Goal: Browse casually

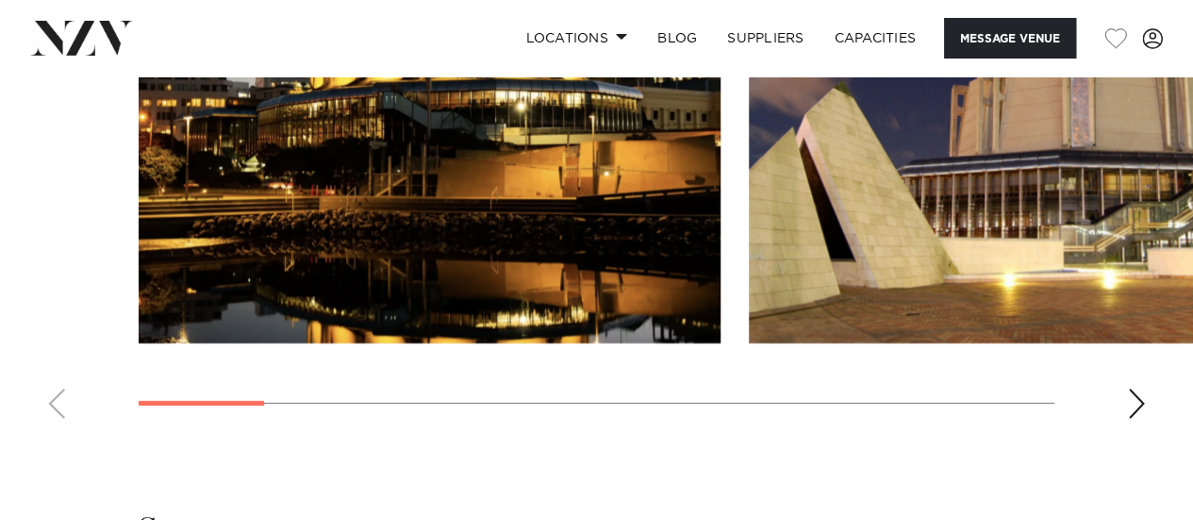
scroll to position [2457, 0]
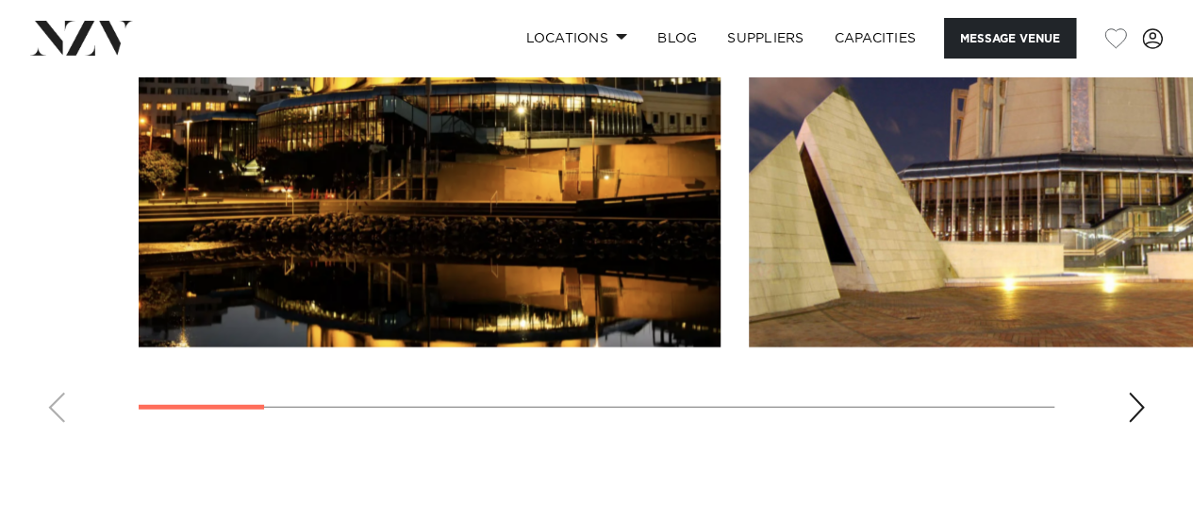
click at [1139, 422] on div "Next slide" at bounding box center [1136, 407] width 19 height 30
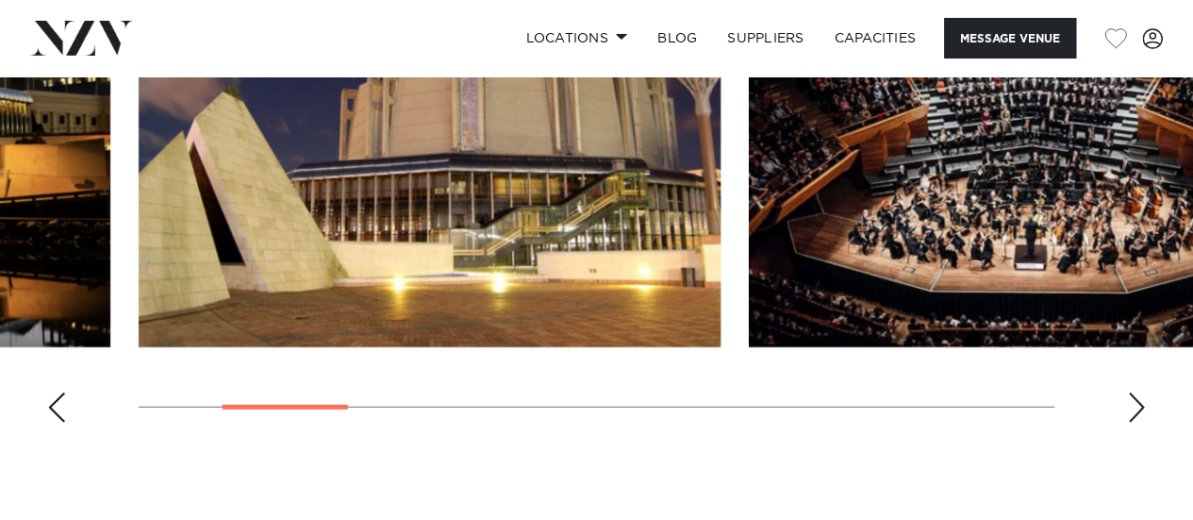
click at [1139, 422] on div "Next slide" at bounding box center [1136, 407] width 19 height 30
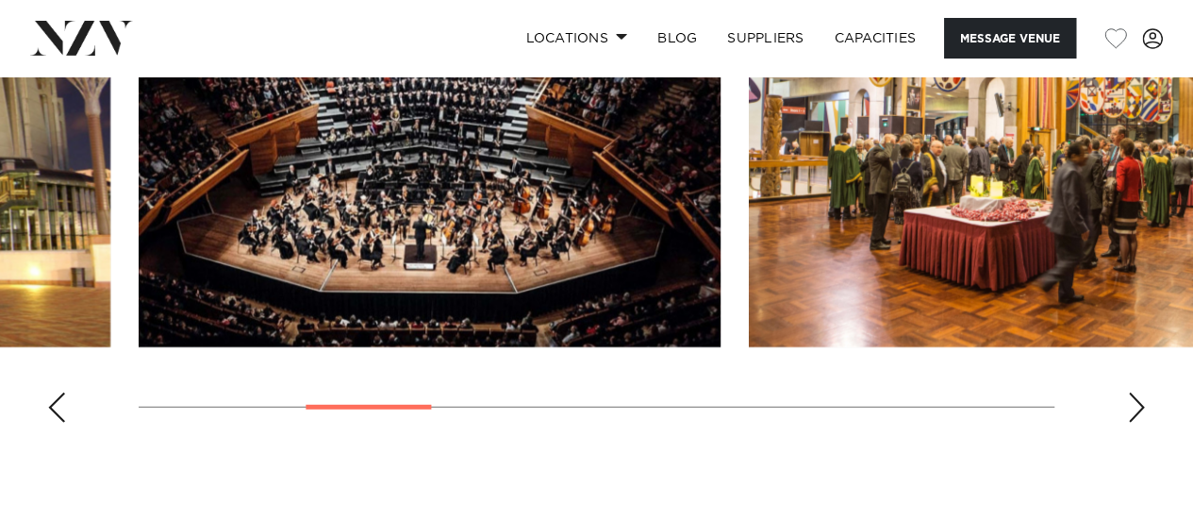
click at [1139, 422] on div "Next slide" at bounding box center [1136, 407] width 19 height 30
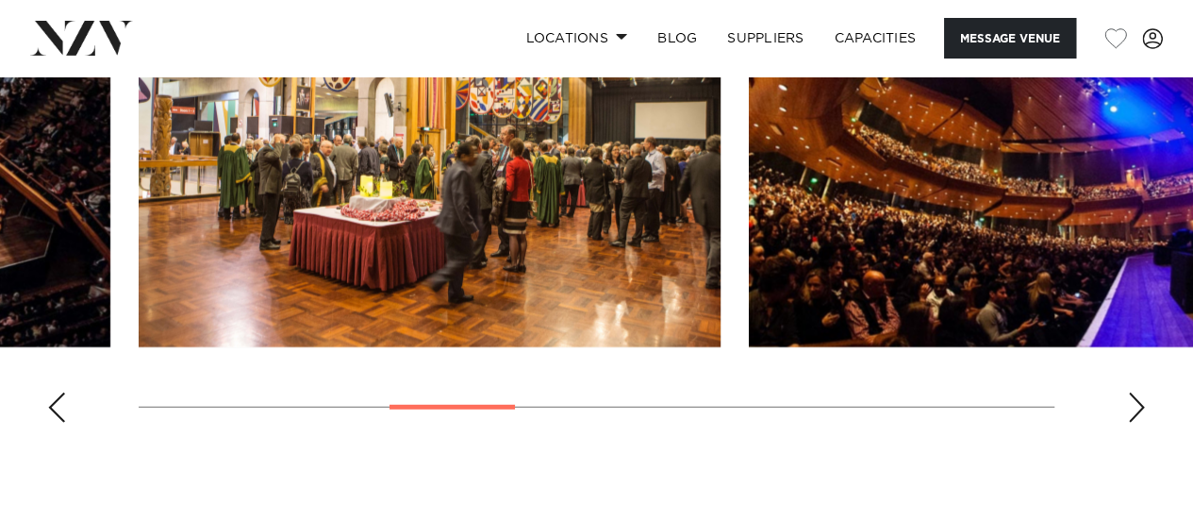
click at [1139, 422] on div "Next slide" at bounding box center [1136, 407] width 19 height 30
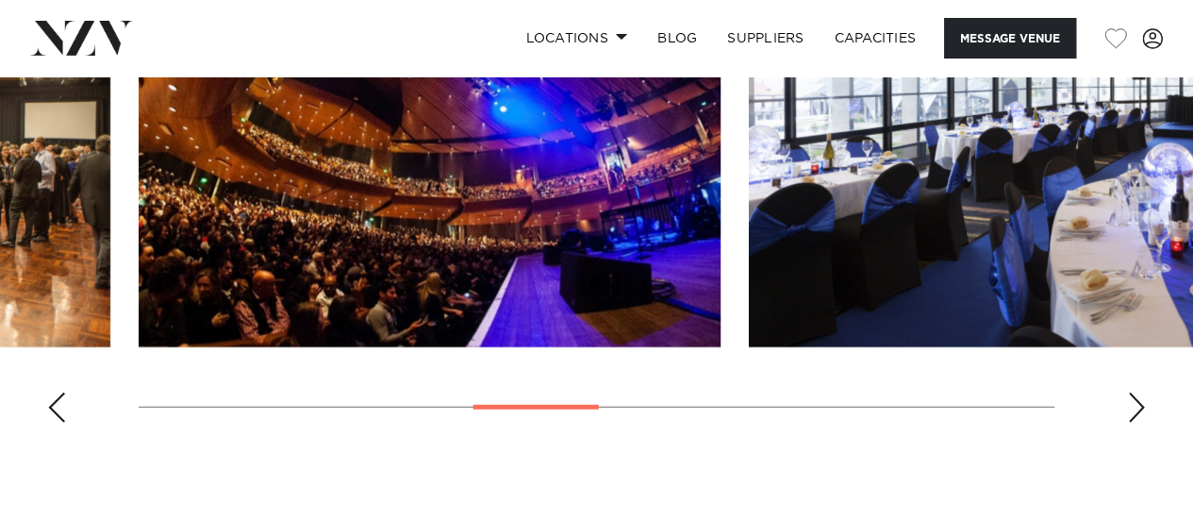
click at [1139, 422] on div "Next slide" at bounding box center [1136, 407] width 19 height 30
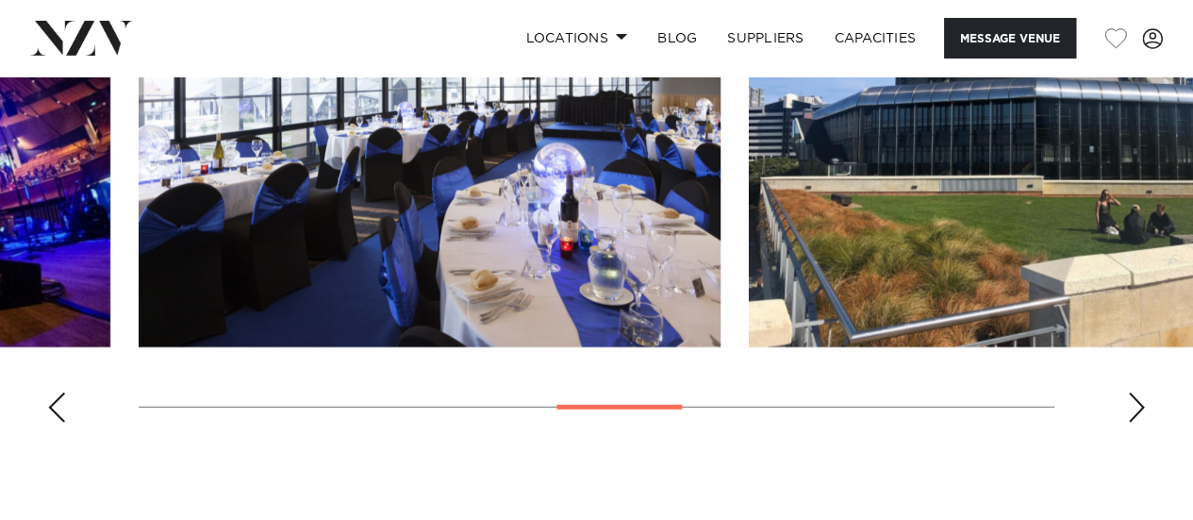
click at [1139, 422] on div "Next slide" at bounding box center [1136, 407] width 19 height 30
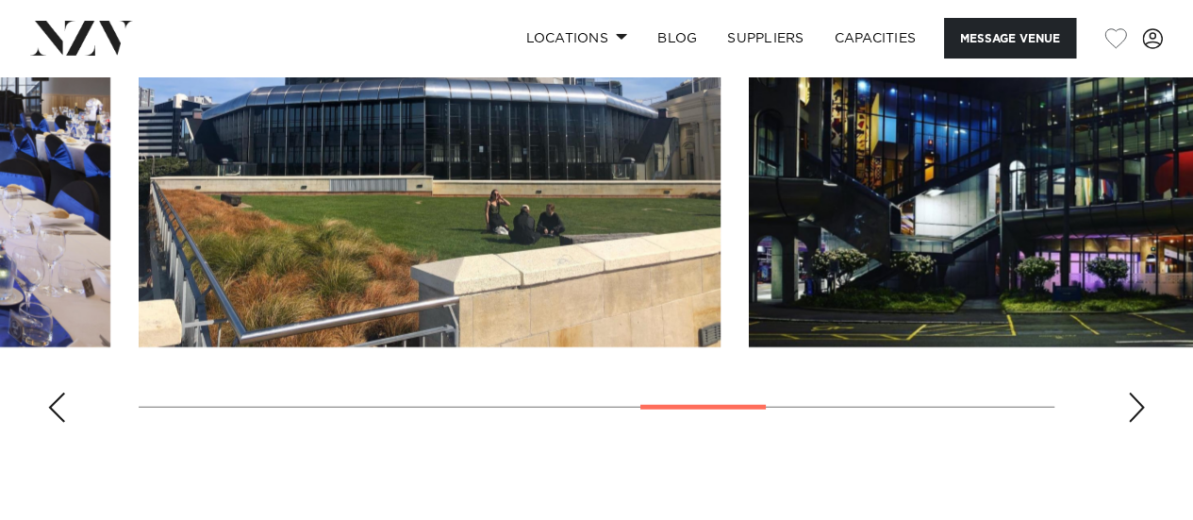
click at [1139, 422] on div "Next slide" at bounding box center [1136, 407] width 19 height 30
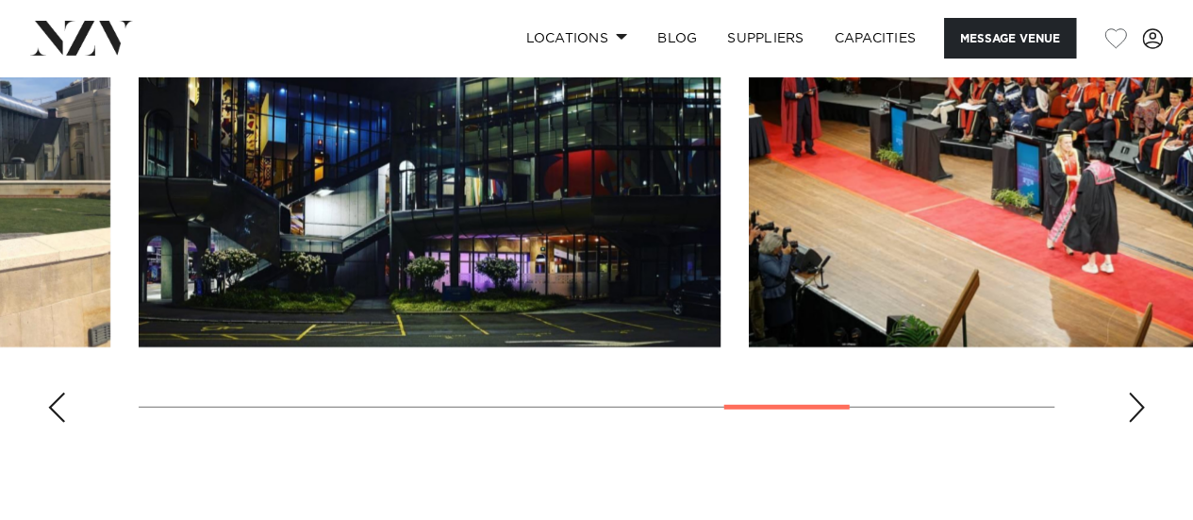
click at [1139, 422] on div "Next slide" at bounding box center [1136, 407] width 19 height 30
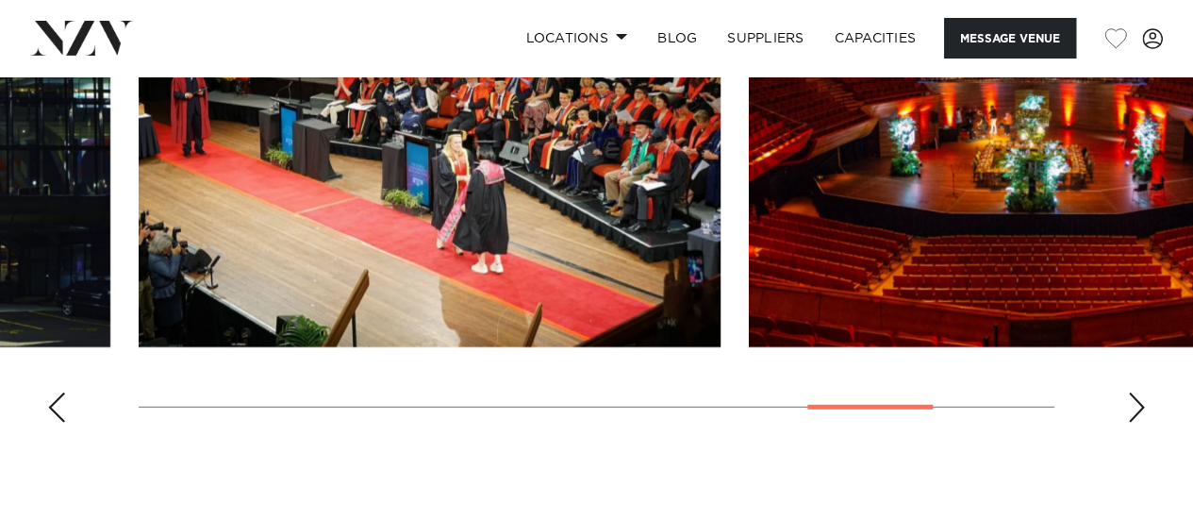
click at [1139, 422] on div "Next slide" at bounding box center [1136, 407] width 19 height 30
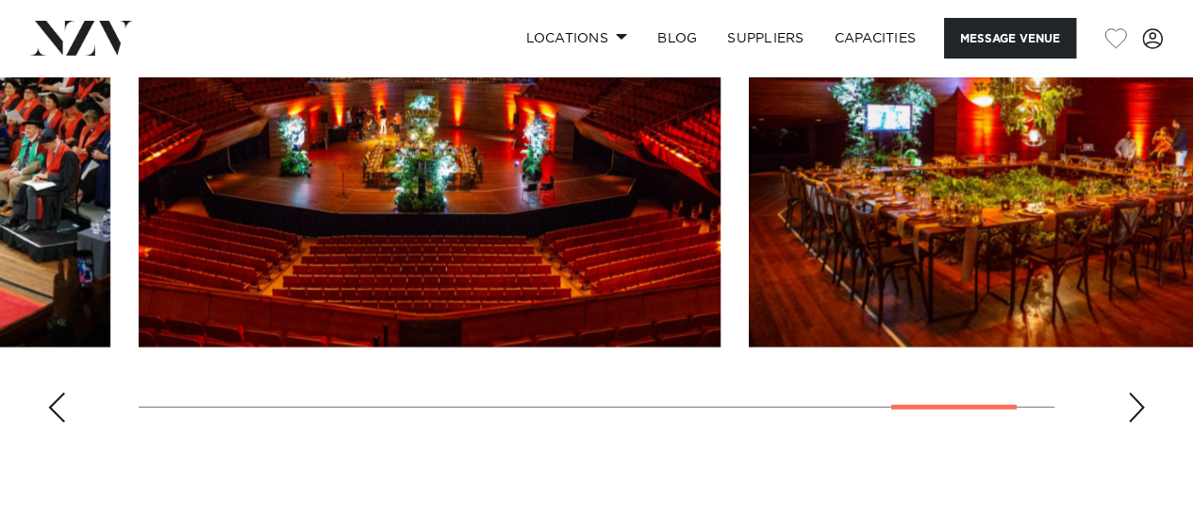
click at [1139, 422] on div "Next slide" at bounding box center [1136, 407] width 19 height 30
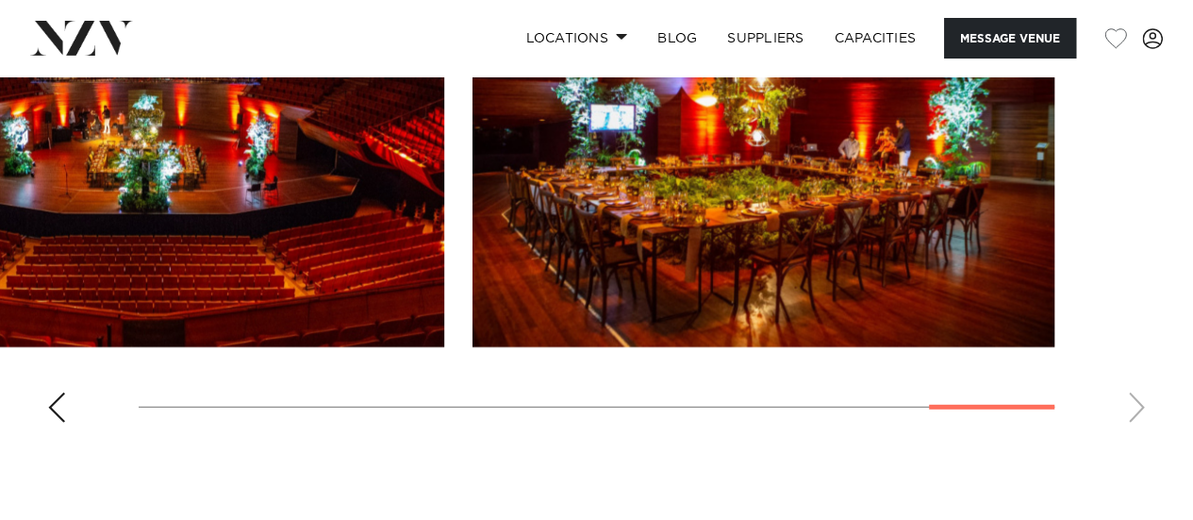
click at [1139, 438] on swiper-container at bounding box center [596, 179] width 1193 height 518
